Goal: Task Accomplishment & Management: Use online tool/utility

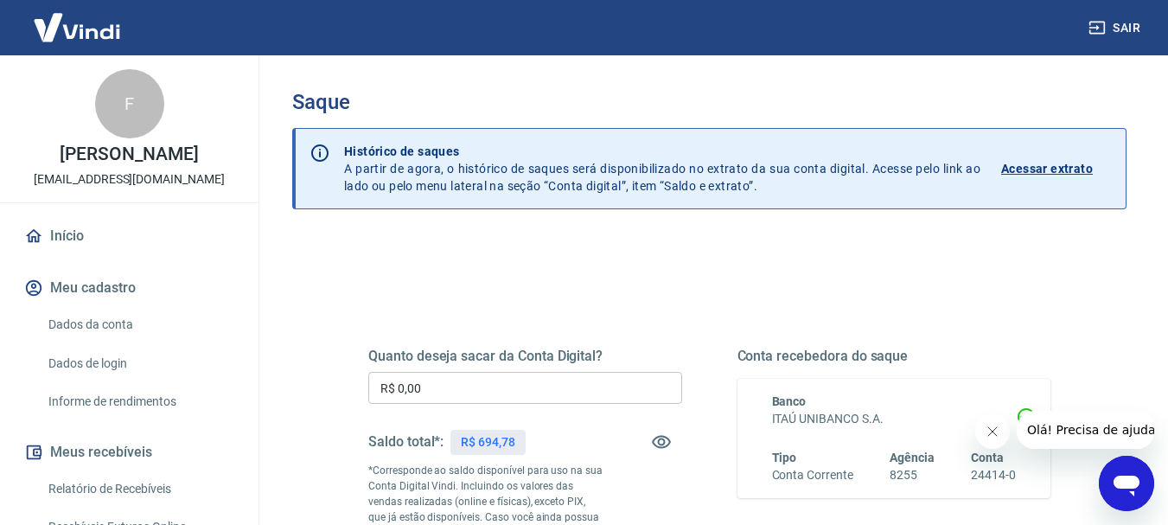
click at [467, 385] on input "R$ 0,00" at bounding box center [525, 388] width 314 height 32
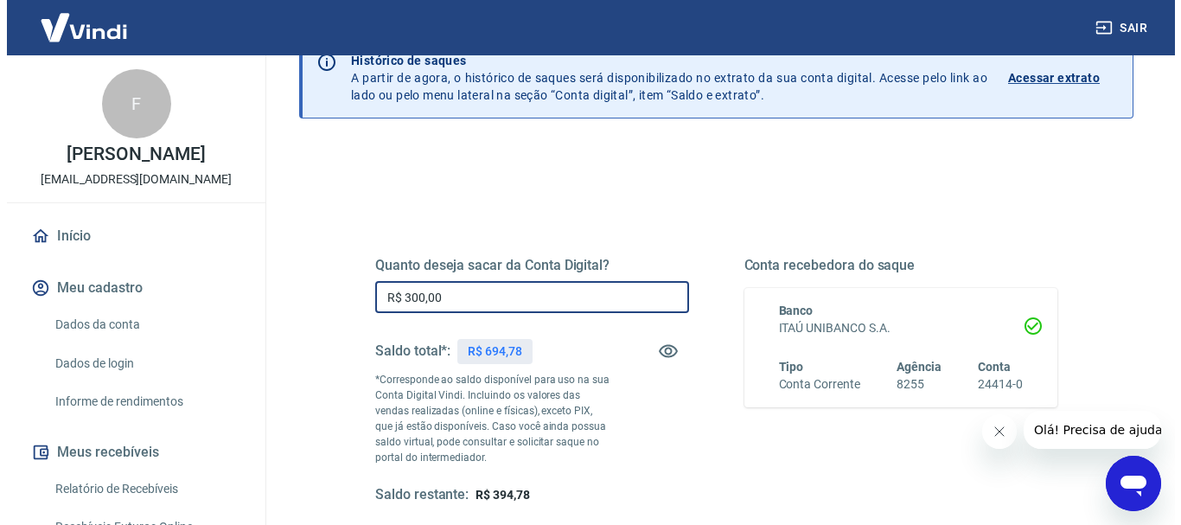
scroll to position [259, 0]
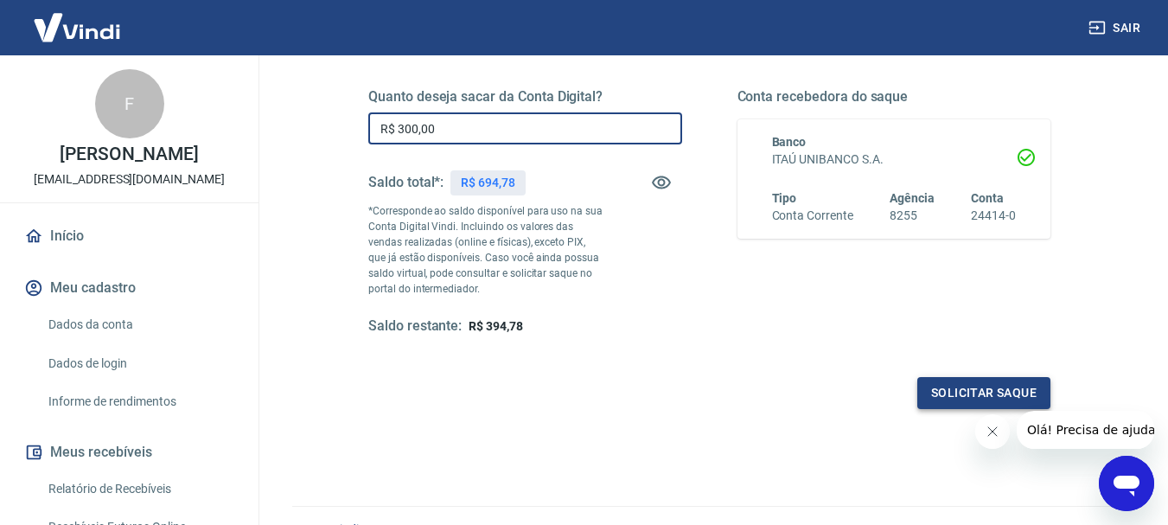
type input "R$ 300,00"
click at [990, 391] on button "Solicitar saque" at bounding box center [983, 393] width 133 height 32
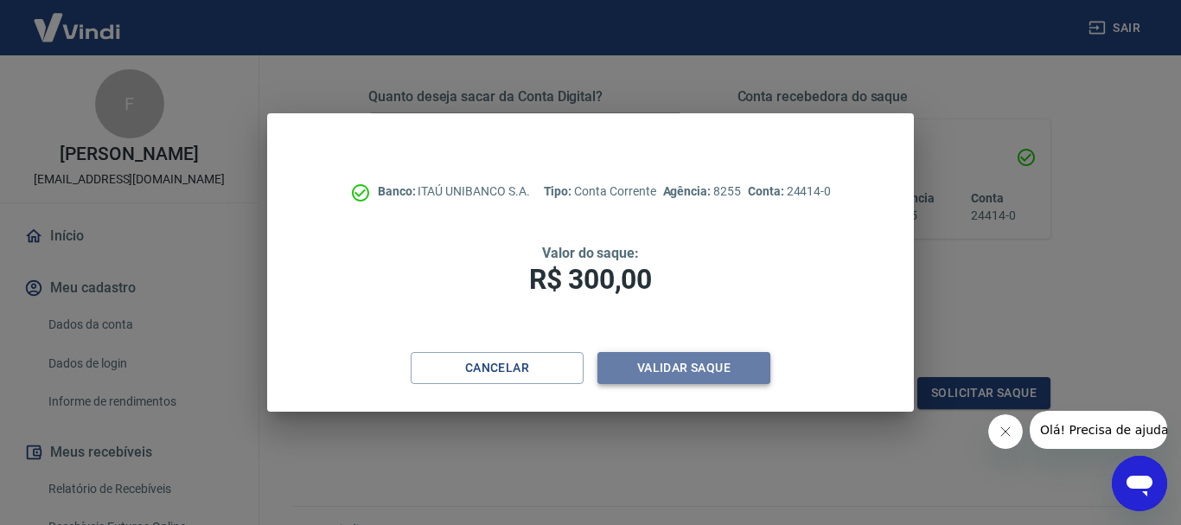
click at [699, 367] on button "Validar saque" at bounding box center [683, 368] width 173 height 32
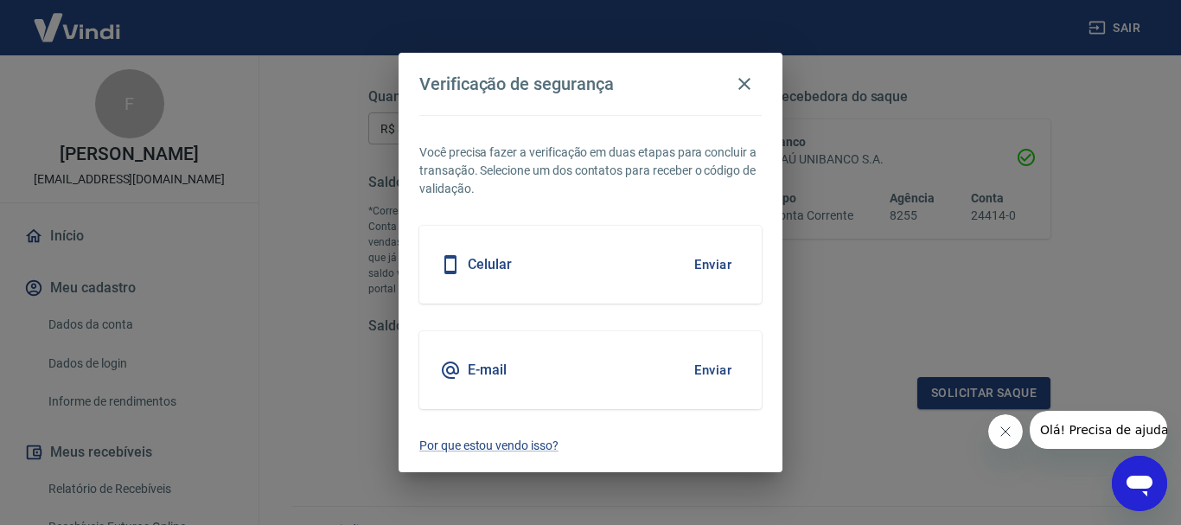
click at [720, 262] on button "Enviar" at bounding box center [712, 264] width 56 height 36
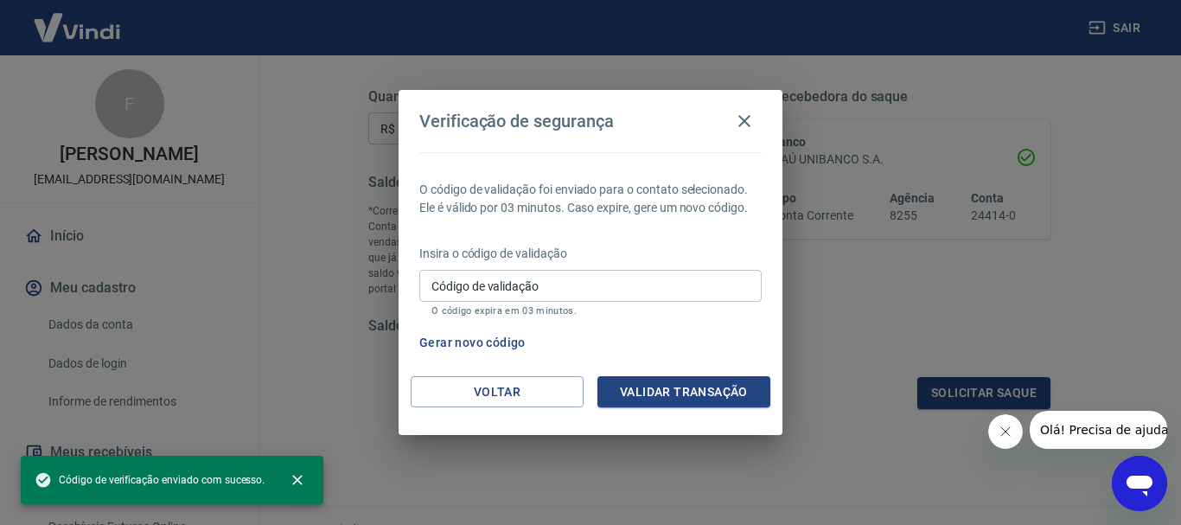
click at [489, 277] on div "Código de validação Código de validação O código expira em 03 minutos." at bounding box center [590, 293] width 342 height 47
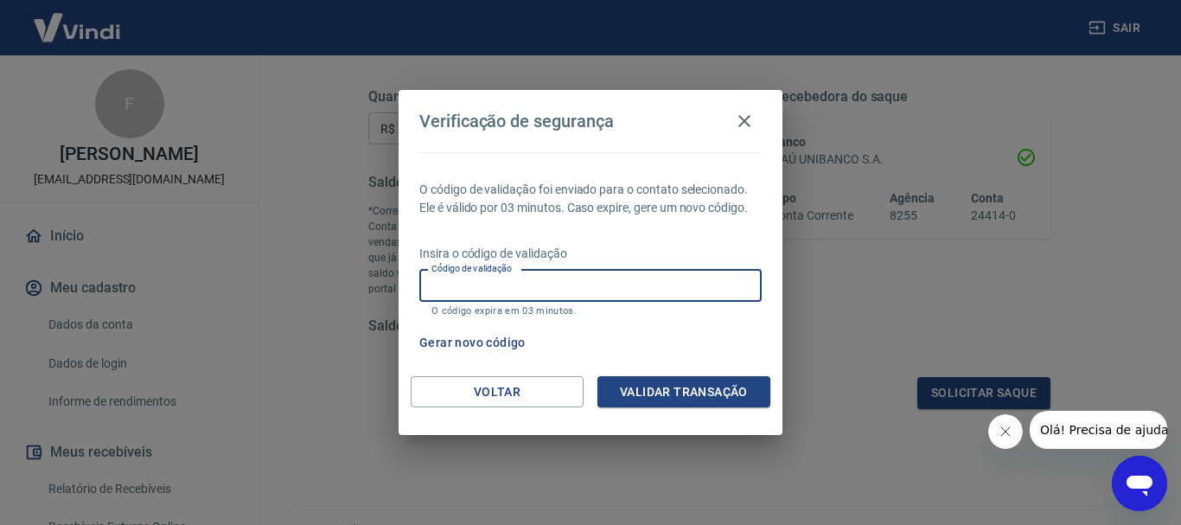
click at [875, 341] on div "Verificação de segurança O código de validação foi enviado para o contato selec…" at bounding box center [590, 262] width 1181 height 525
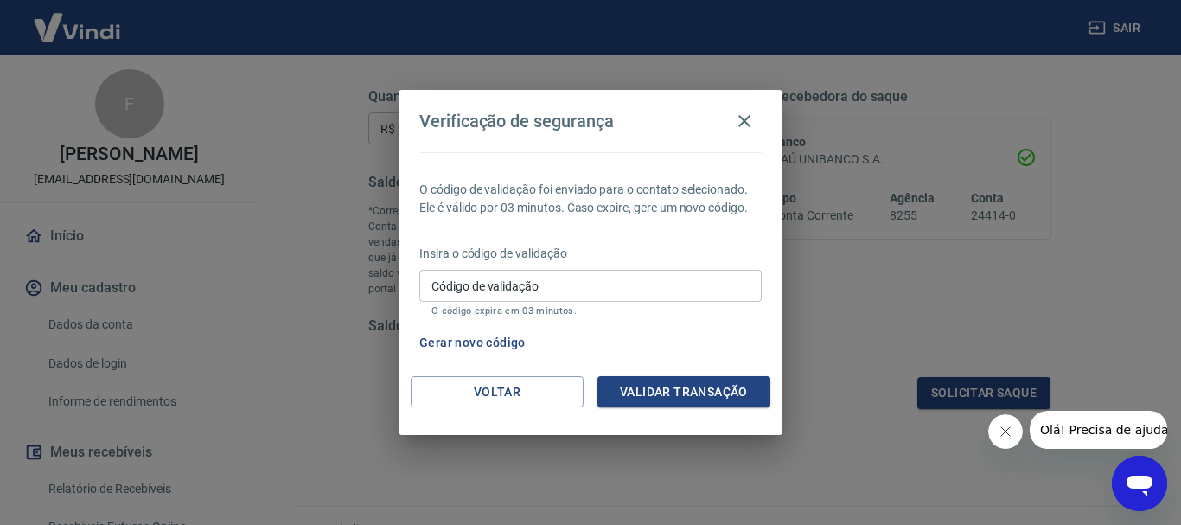
click at [441, 279] on input "Código de validação" at bounding box center [590, 286] width 342 height 32
click at [866, 318] on div "Verificação de segurança O código de validação foi enviado para o contato selec…" at bounding box center [590, 262] width 1181 height 525
click at [487, 340] on button "Gerar novo código" at bounding box center [472, 343] width 120 height 32
click at [744, 118] on icon "button" at bounding box center [744, 121] width 21 height 21
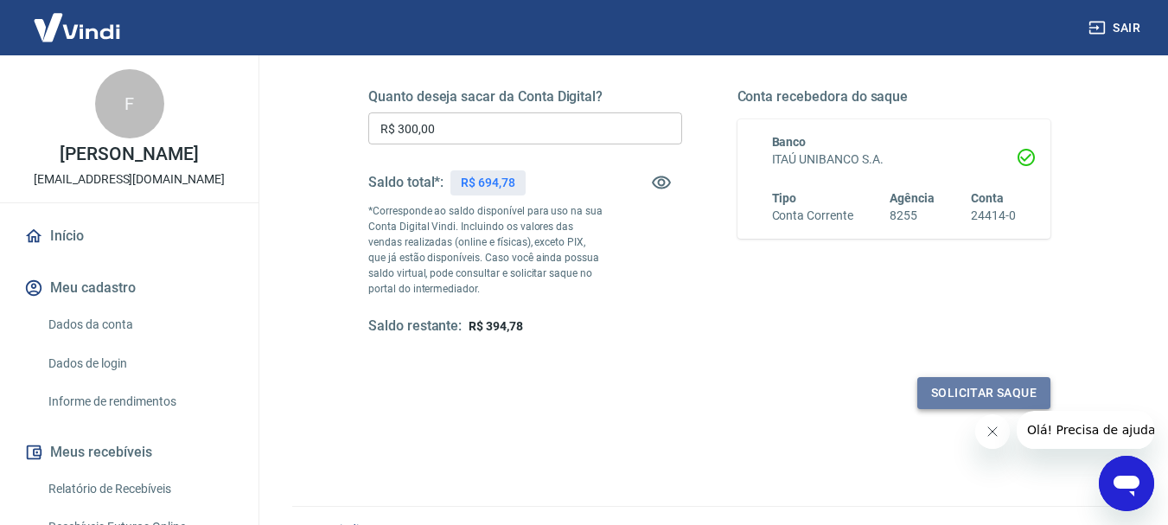
click at [1003, 388] on button "Solicitar saque" at bounding box center [983, 393] width 133 height 32
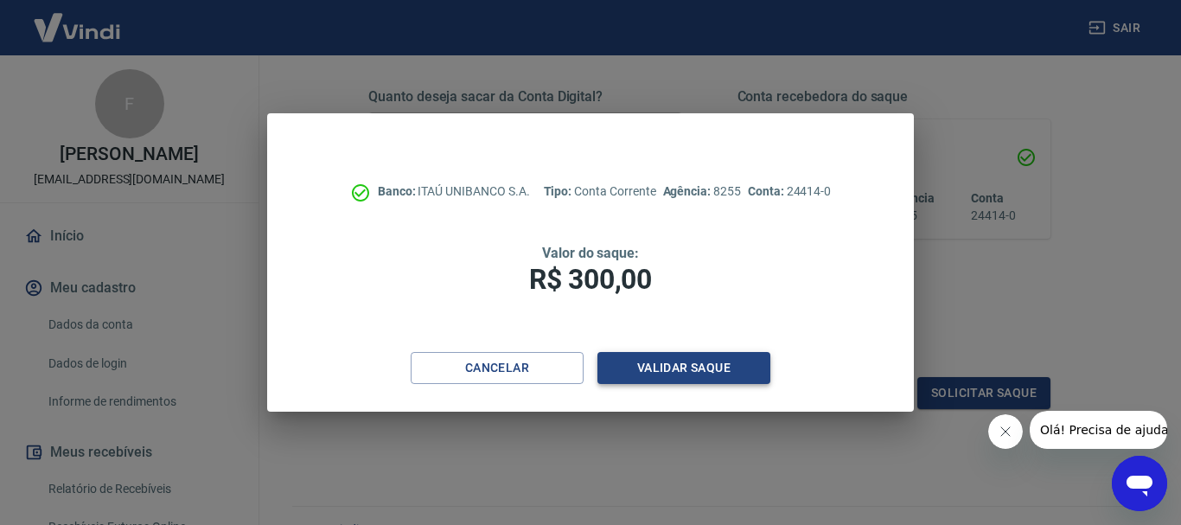
click at [652, 366] on button "Validar saque" at bounding box center [683, 368] width 173 height 32
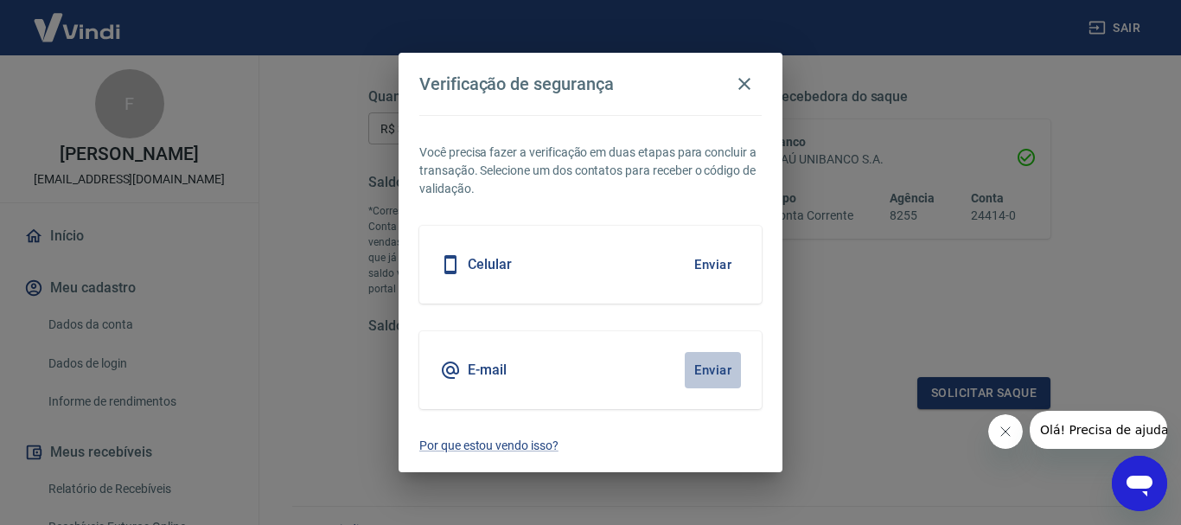
click at [729, 366] on button "Enviar" at bounding box center [712, 370] width 56 height 36
click at [719, 366] on button "Enviar" at bounding box center [712, 370] width 56 height 36
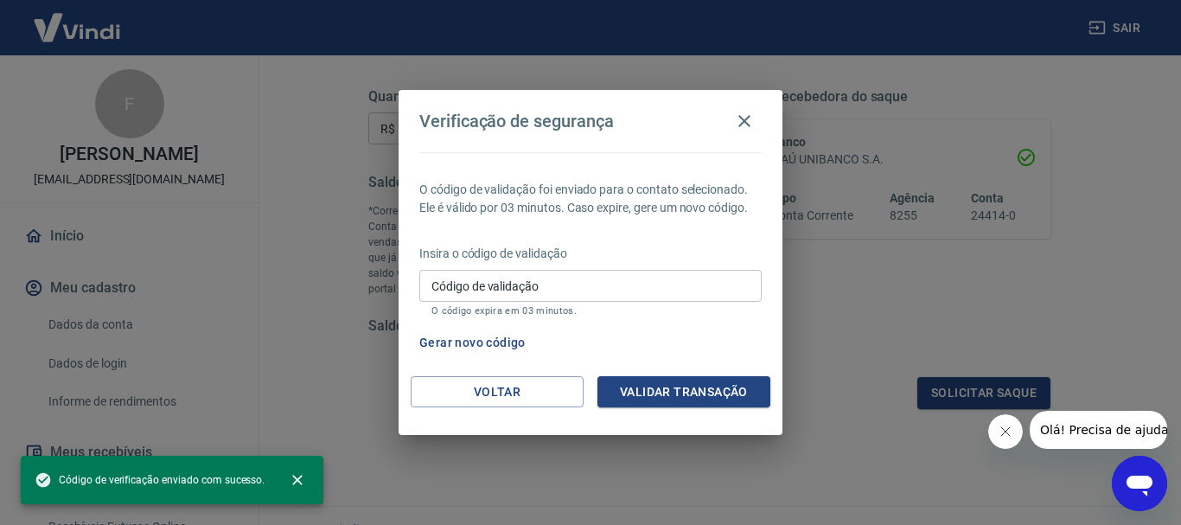
click at [439, 279] on div "Código de validação Código de validação O código expira em 03 minutos." at bounding box center [590, 293] width 342 height 47
